Goal: Find specific page/section: Find specific page/section

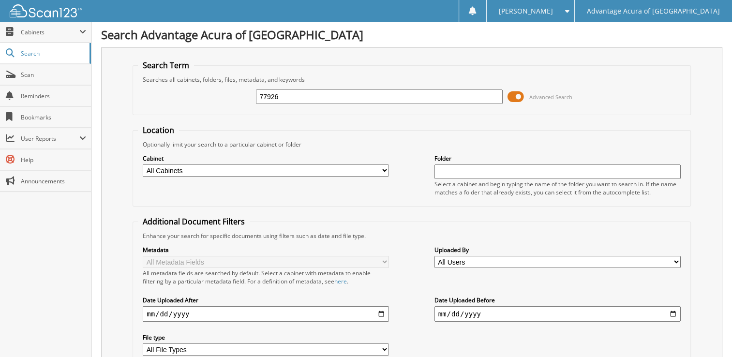
type input "77926"
click at [516, 98] on span at bounding box center [515, 96] width 16 height 15
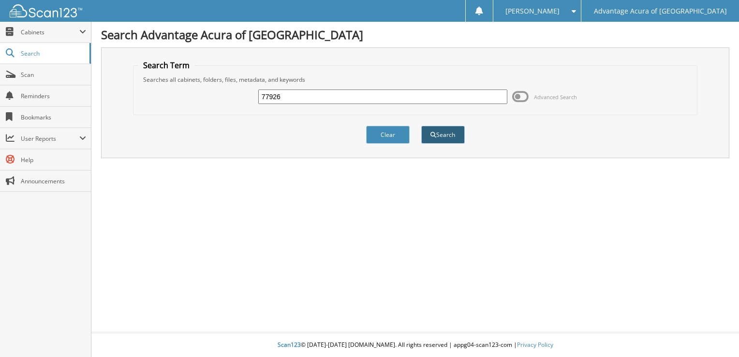
click at [431, 135] on span "submit" at bounding box center [433, 135] width 6 height 6
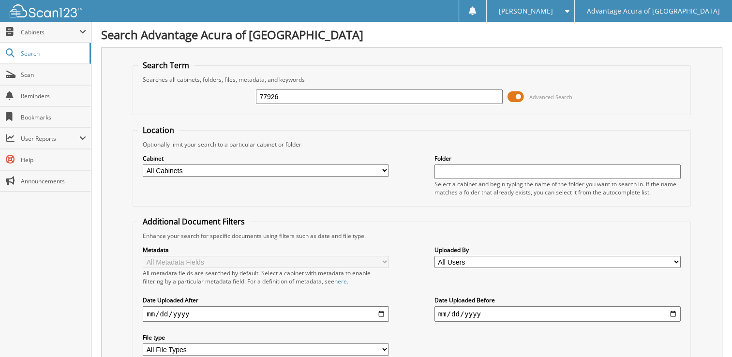
click at [513, 95] on span at bounding box center [515, 96] width 16 height 15
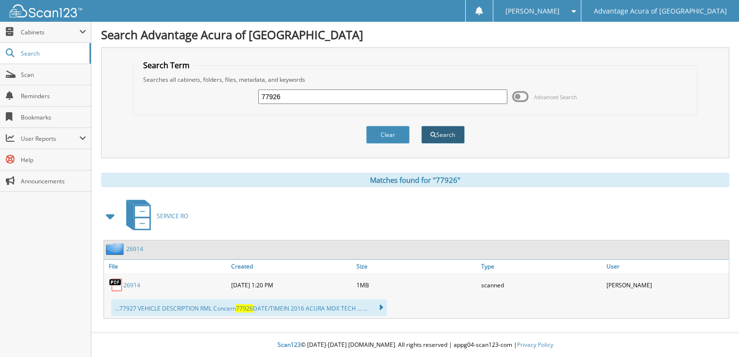
click at [448, 136] on button "Search" at bounding box center [443, 135] width 44 height 18
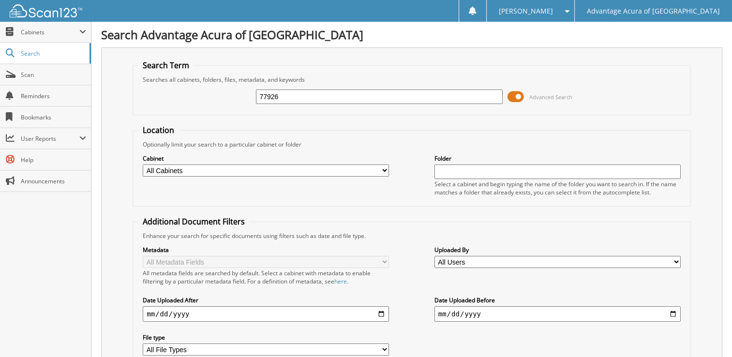
scroll to position [193, 0]
